Goal: Task Accomplishment & Management: Manage account settings

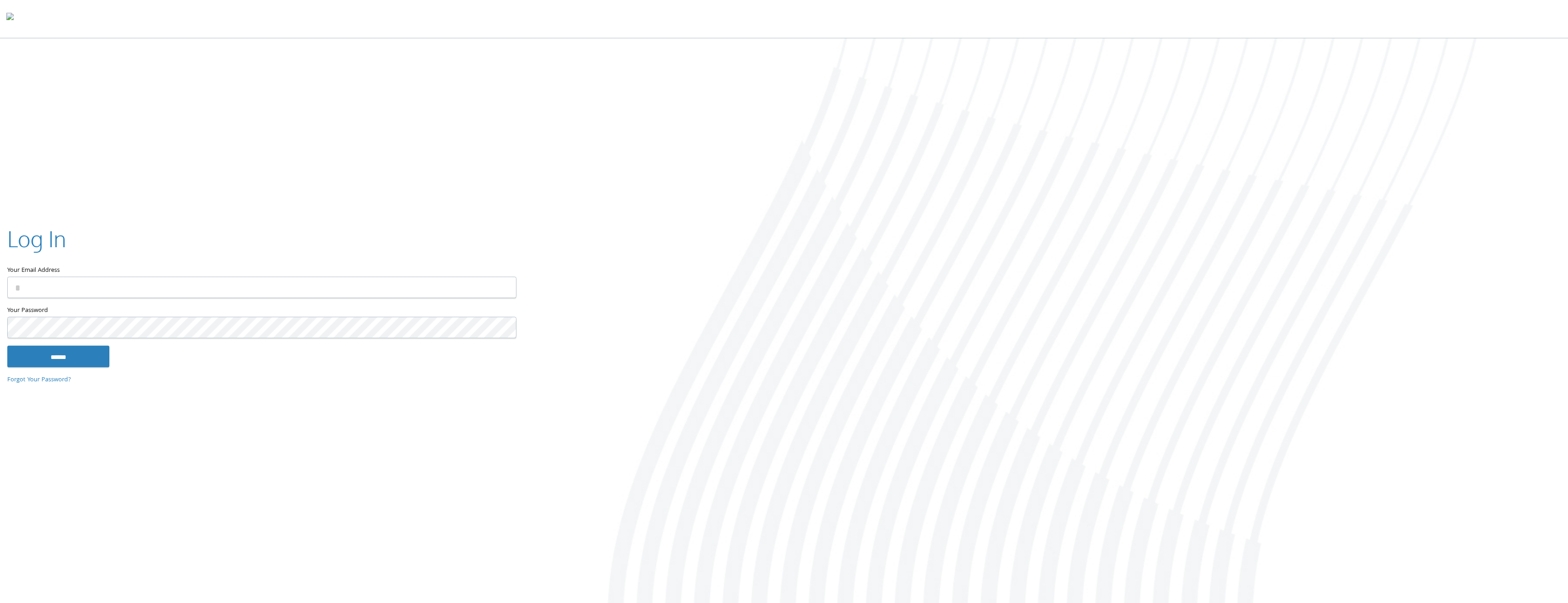
type input "**********"
click at [96, 356] on input "******" at bounding box center [58, 357] width 102 height 22
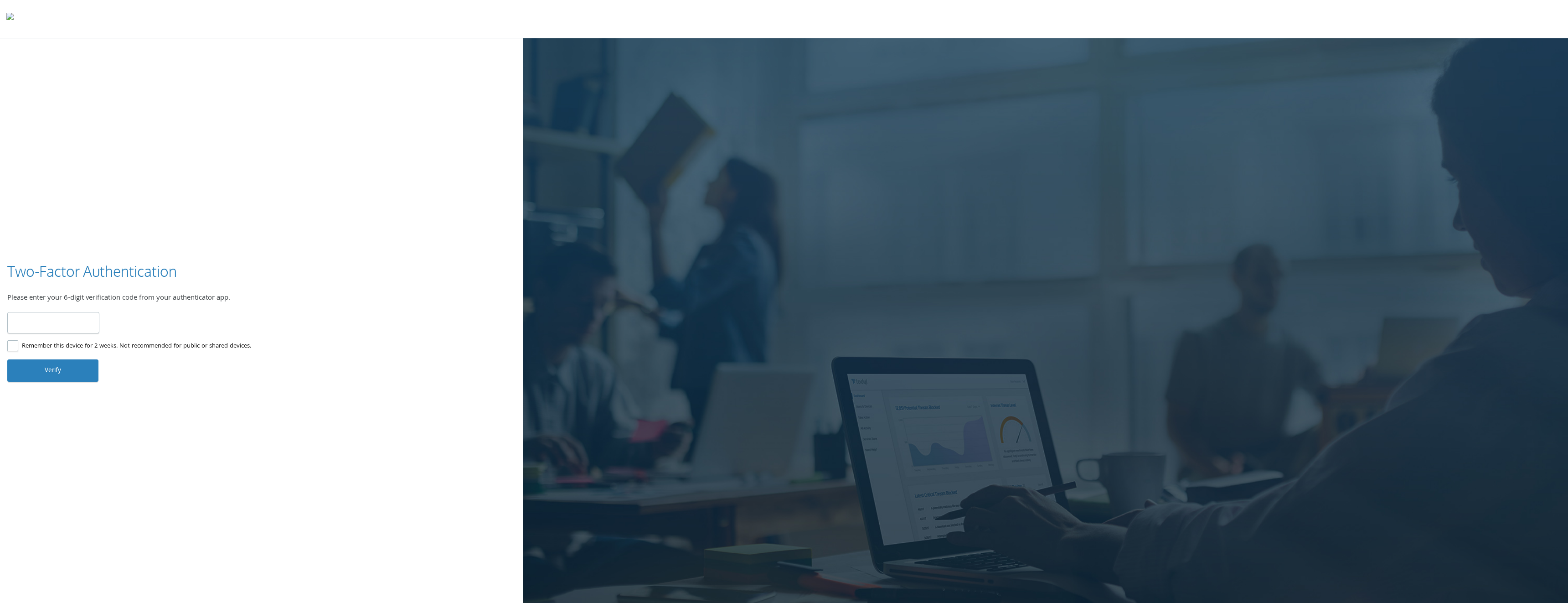
type input "******"
click at [72, 369] on button "Verify" at bounding box center [53, 370] width 91 height 22
